Goal: Information Seeking & Learning: Learn about a topic

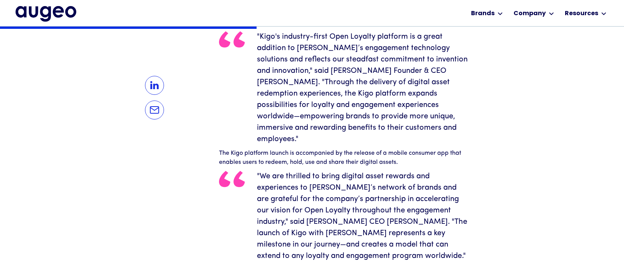
scroll to position [419, 0]
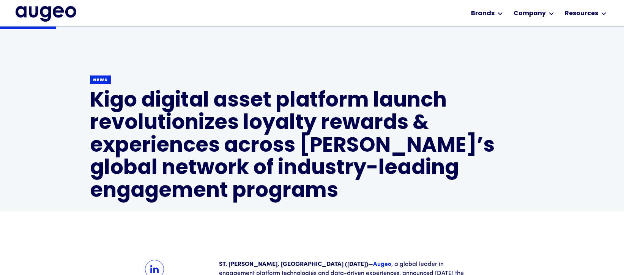
click at [190, 181] on h1 "Kigo digital asset platform launch revolutionizes loyalty rewards & experiences…" at bounding box center [312, 146] width 444 height 113
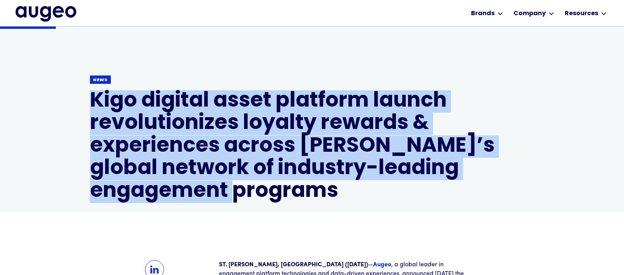
drag, startPoint x: 197, startPoint y: 192, endPoint x: 81, endPoint y: 111, distance: 141.3
click at [81, 111] on div "Back News Kigo digital asset platform launch revolutionizes loyalty rewards & e…" at bounding box center [312, 163] width 624 height 272
copy h1 "Kigo digital asset platform launch revolutionizes loyalty rewards & experiences…"
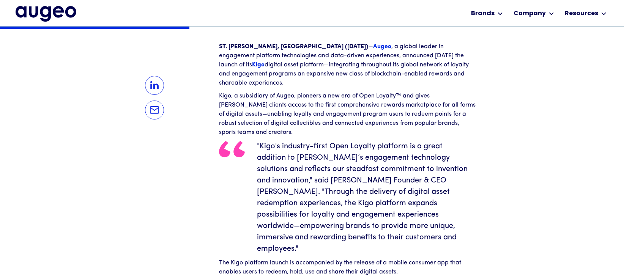
scroll to position [310, 0]
click at [249, 95] on div at bounding box center [312, 164] width 624 height 275
click at [306, 86] on div at bounding box center [312, 164] width 624 height 275
drag, startPoint x: 221, startPoint y: 85, endPoint x: 369, endPoint y: 116, distance: 151.3
click at [324, 114] on div at bounding box center [312, 164] width 624 height 275
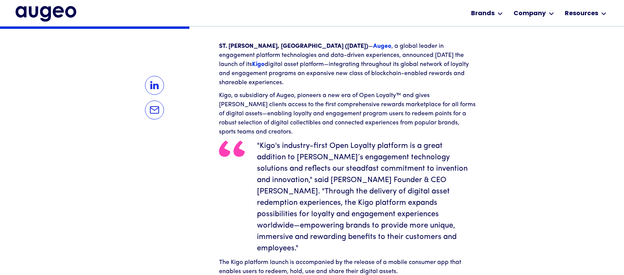
drag, startPoint x: 470, startPoint y: 120, endPoint x: 454, endPoint y: 113, distance: 17.7
click at [371, 117] on div at bounding box center [312, 164] width 624 height 275
click at [454, 113] on div at bounding box center [312, 164] width 624 height 275
drag, startPoint x: 463, startPoint y: 110, endPoint x: 193, endPoint y: 106, distance: 270.3
click at [368, 109] on div at bounding box center [312, 164] width 624 height 275
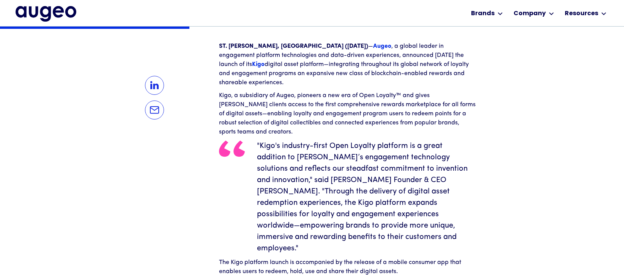
click at [174, 83] on div at bounding box center [312, 164] width 624 height 275
click at [235, 65] on div at bounding box center [312, 164] width 624 height 275
drag, startPoint x: 216, startPoint y: 84, endPoint x: 271, endPoint y: 108, distance: 60.3
click at [273, 105] on div at bounding box center [312, 164] width 624 height 275
drag, startPoint x: 264, startPoint y: 114, endPoint x: 260, endPoint y: 125, distance: 11.8
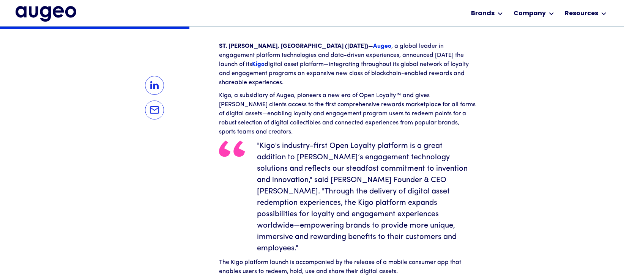
click at [261, 119] on div at bounding box center [312, 164] width 624 height 275
click at [214, 83] on div at bounding box center [312, 164] width 624 height 275
drag, startPoint x: 214, startPoint y: 83, endPoint x: 262, endPoint y: 109, distance: 54.5
click at [264, 109] on div at bounding box center [312, 164] width 624 height 275
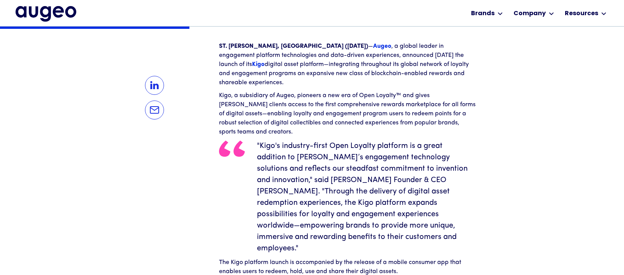
drag, startPoint x: 219, startPoint y: 100, endPoint x: 219, endPoint y: 93, distance: 7.2
click at [219, 99] on p "Kigo, a subsidiary of Augeo, pioneers a new era of Open Loyalty™ and gives [PER…" at bounding box center [348, 114] width 258 height 46
drag, startPoint x: 219, startPoint y: 87, endPoint x: 230, endPoint y: 108, distance: 24.0
click at [230, 108] on p "Kigo, a subsidiary of Augeo, pioneers a new era of Open Loyalty™ and gives [PER…" at bounding box center [348, 114] width 258 height 46
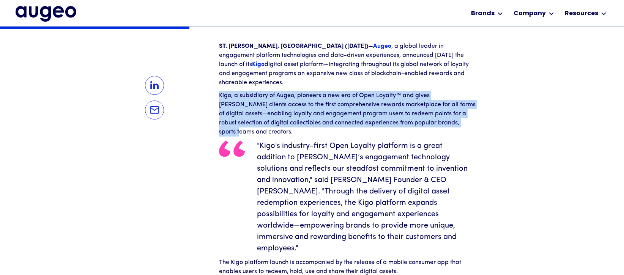
drag, startPoint x: 463, startPoint y: 114, endPoint x: 221, endPoint y: 87, distance: 244.4
click at [221, 91] on p "Kigo, a subsidiary of Augeo, pioneers a new era of Open Loyalty™ and gives [PER…" at bounding box center [348, 114] width 258 height 46
copy p "Kigo, a subsidiary of Augeo, pioneers a new era of Open Loyalty™ and gives [PER…"
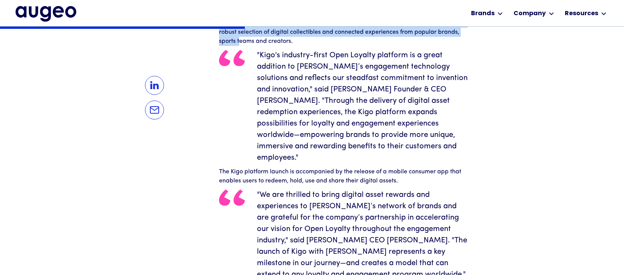
scroll to position [401, 0]
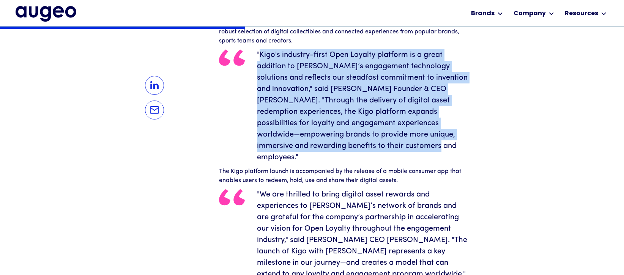
drag, startPoint x: 260, startPoint y: 46, endPoint x: 404, endPoint y: 136, distance: 169.4
click at [444, 134] on blockquote ""Kigo's industry-first Open Loyalty platform is a great addition to [PERSON_NAM…" at bounding box center [348, 106] width 258 height 114
copy blockquote "Kigo's industry-first Open Loyalty platform is a great addition to [PERSON_NAME…"
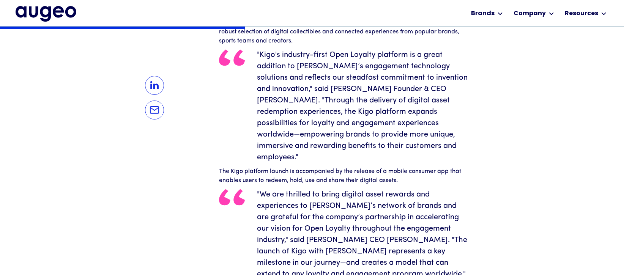
click at [190, 126] on div at bounding box center [154, 274] width 129 height 647
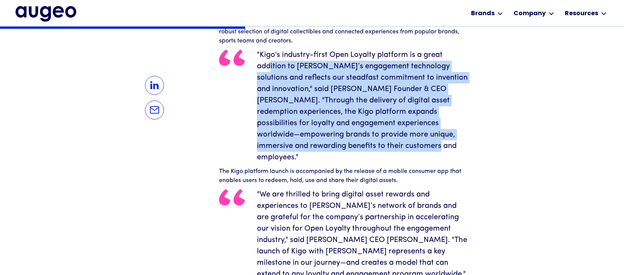
drag, startPoint x: 456, startPoint y: 136, endPoint x: 271, endPoint y: 52, distance: 202.7
click at [271, 52] on blockquote ""Kigo's industry-first Open Loyalty platform is a great addition to [PERSON_NAM…" at bounding box center [348, 106] width 258 height 114
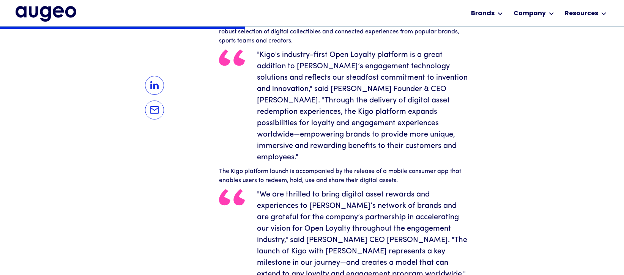
click at [328, 234] on blockquote ""We are thrilled to bring digital asset rewards and experiences to [PERSON_NAME…" at bounding box center [348, 234] width 258 height 91
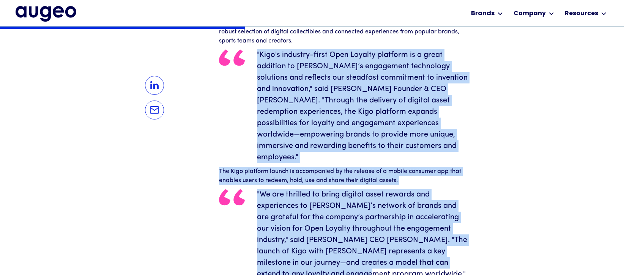
drag, startPoint x: 256, startPoint y: 43, endPoint x: 337, endPoint y: 254, distance: 226.0
click at [337, 254] on div "ST. [PERSON_NAME], [GEOGRAPHIC_DATA] ([DATE]) — Augeo , a global leader in enga…" at bounding box center [348, 265] width 258 height 629
copy div ""Lore'i dolorsit-ametc Adip Elitsed doeiusmo te i utlab etdolore ma Aliqu’e adm…"
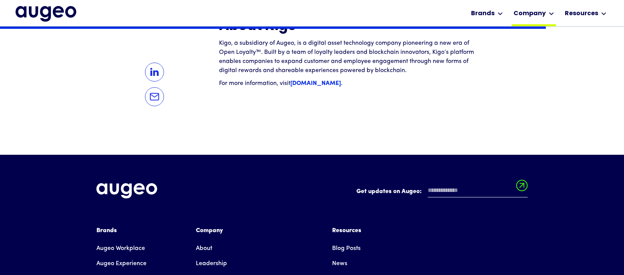
scroll to position [892, 0]
